Goal: Find specific page/section: Find specific page/section

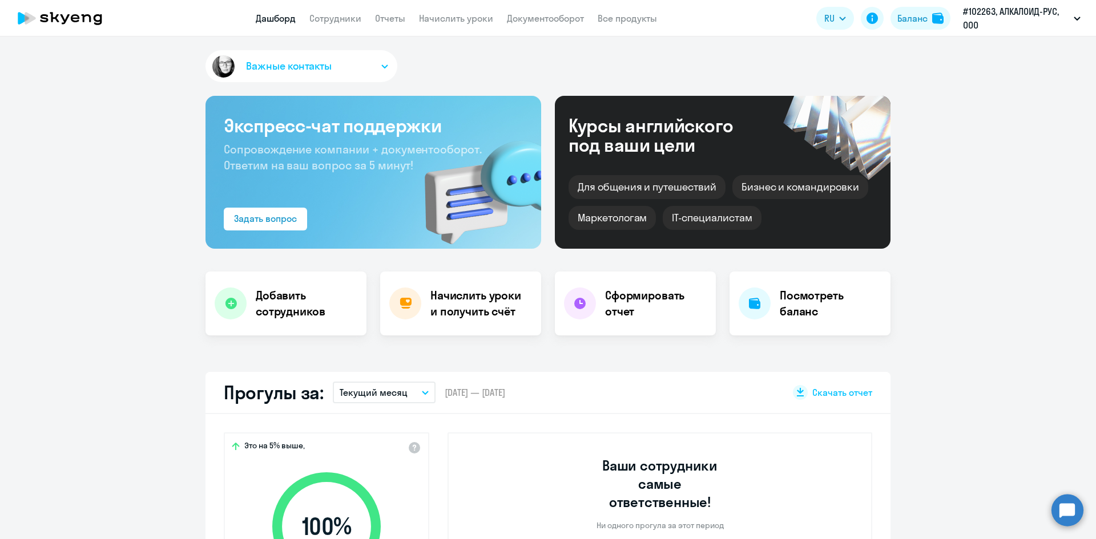
select select "30"
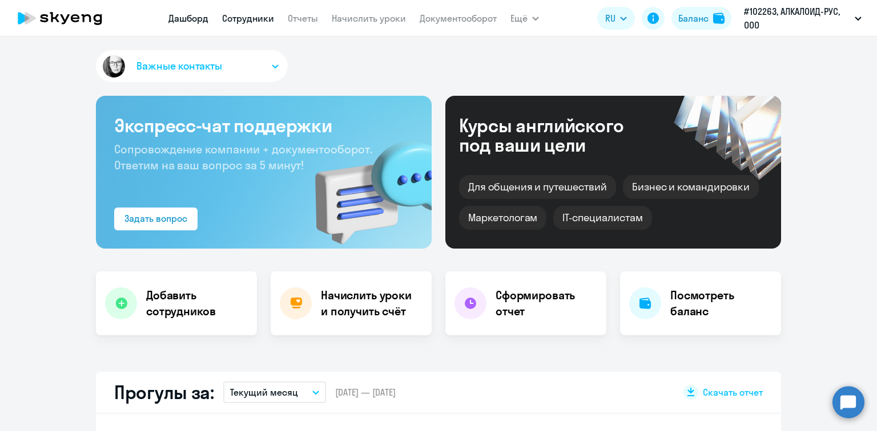
click at [241, 18] on link "Сотрудники" at bounding box center [248, 18] width 52 height 11
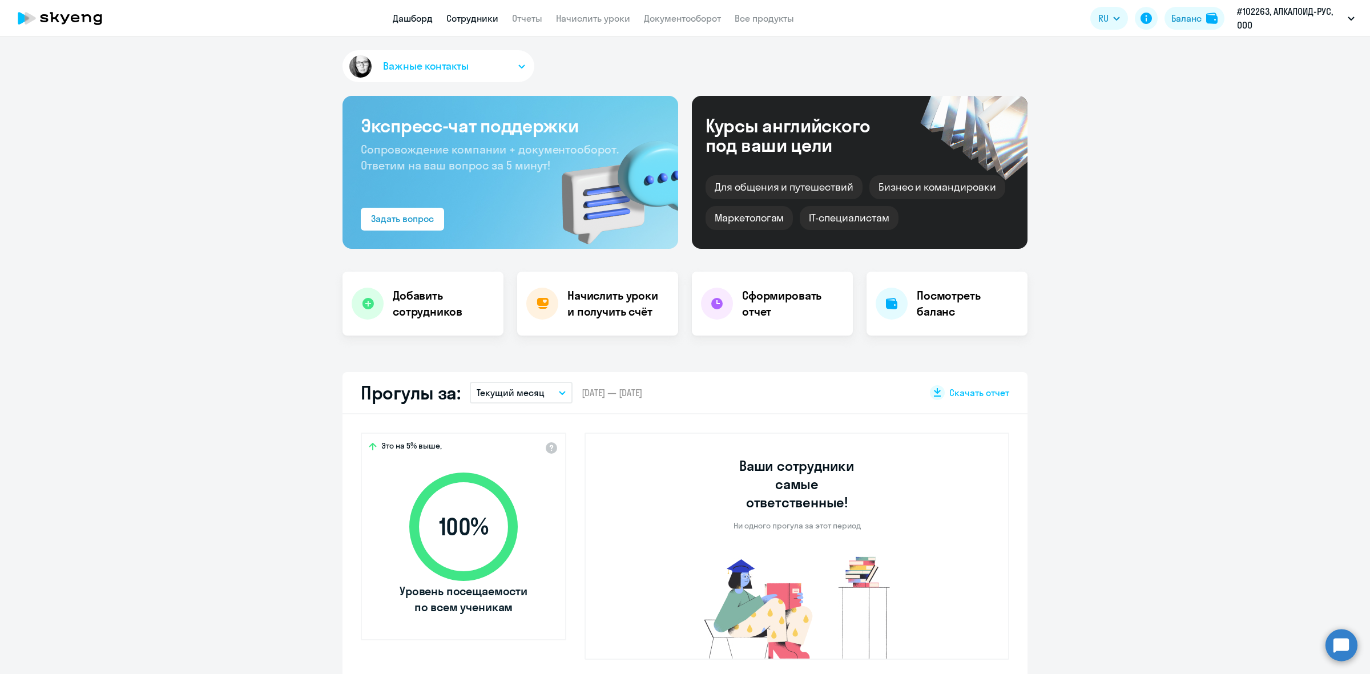
click at [455, 21] on link "Сотрудники" at bounding box center [472, 18] width 52 height 11
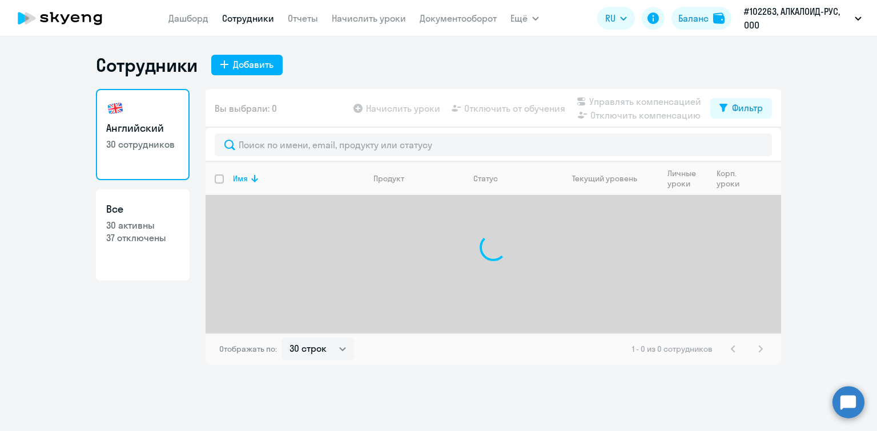
select select "30"
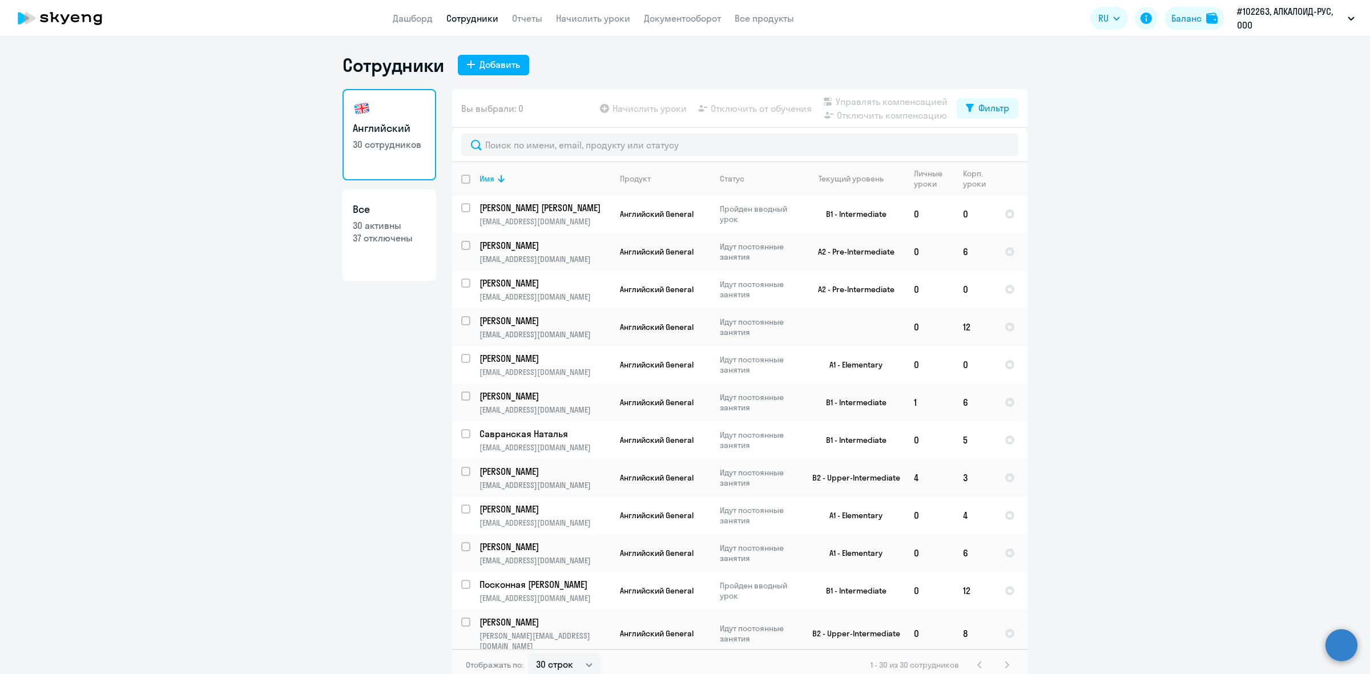
select select "30"
